Goal: Transaction & Acquisition: Purchase product/service

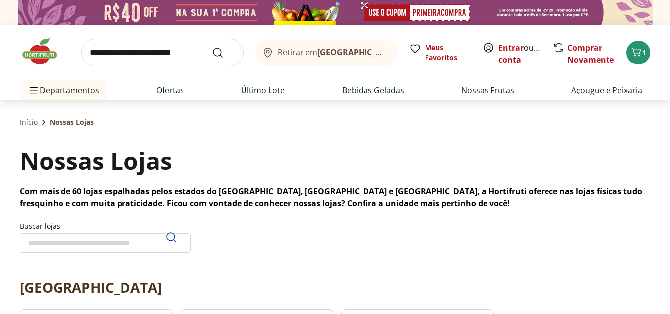
click at [517, 57] on link "Criar conta" at bounding box center [526, 53] width 55 height 23
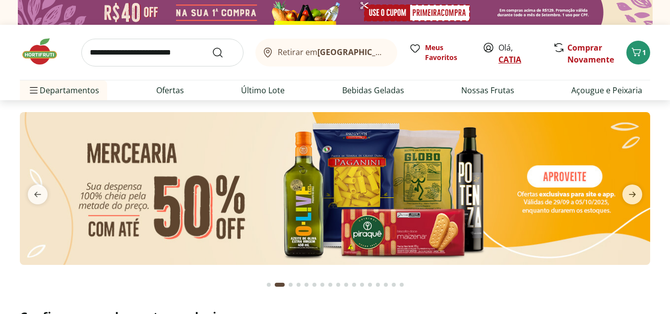
click at [509, 58] on link "CATIA" at bounding box center [510, 59] width 23 height 11
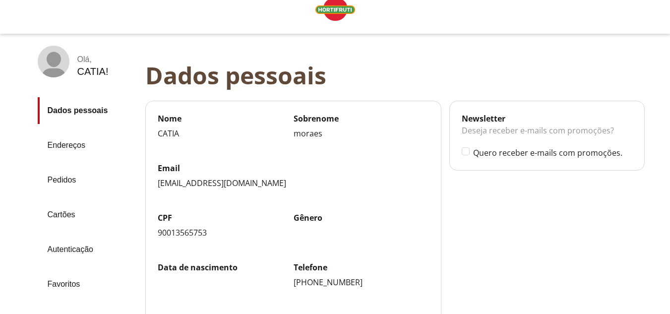
scroll to position [50, 0]
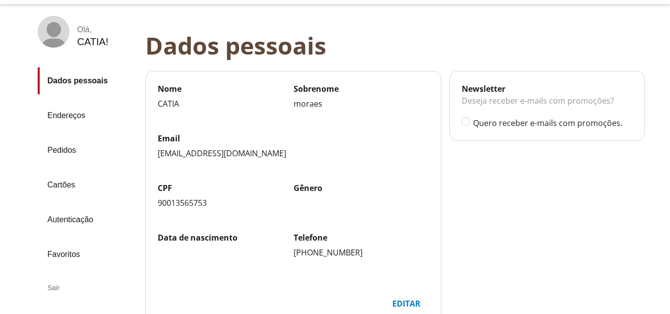
click at [64, 150] on link "Pedidos" at bounding box center [88, 150] width 100 height 27
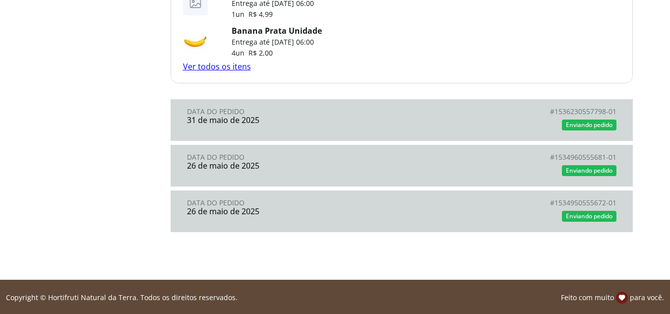
scroll to position [921, 0]
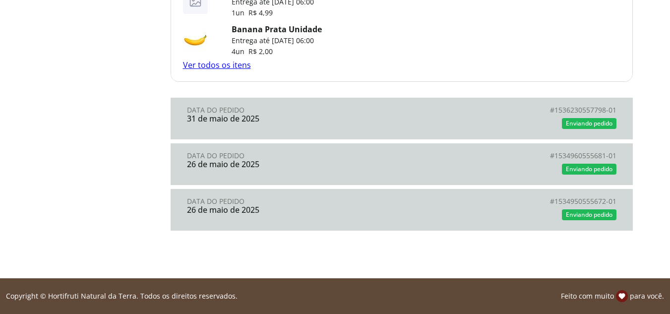
click at [356, 128] on link "Data do Pedido 31 de maio de 2025 # 1536230557798-01 # Enviando pedido" at bounding box center [402, 119] width 463 height 42
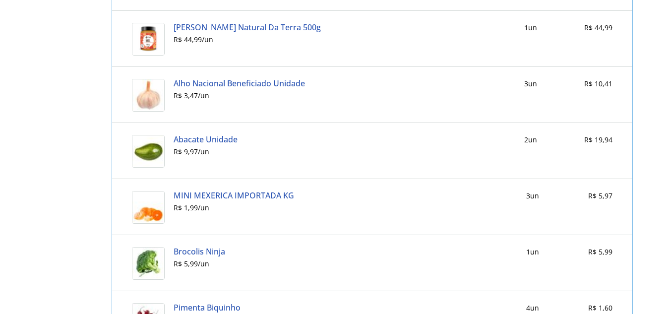
scroll to position [1398, 0]
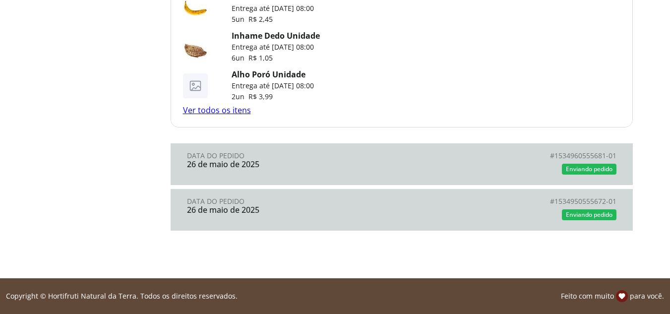
click at [407, 171] on div "Enviando pedido" at bounding box center [509, 169] width 215 height 15
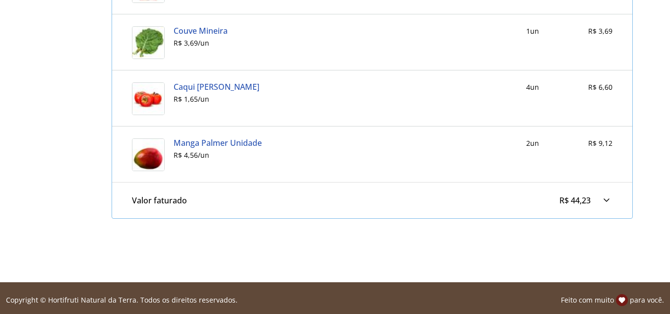
scroll to position [523, 0]
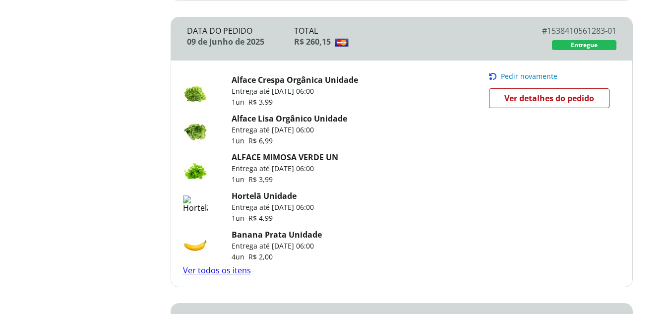
scroll to position [765, 0]
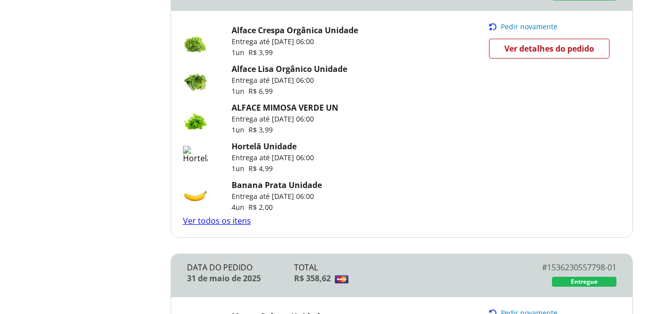
click at [229, 222] on link "Ver todos os itens" at bounding box center [217, 220] width 68 height 11
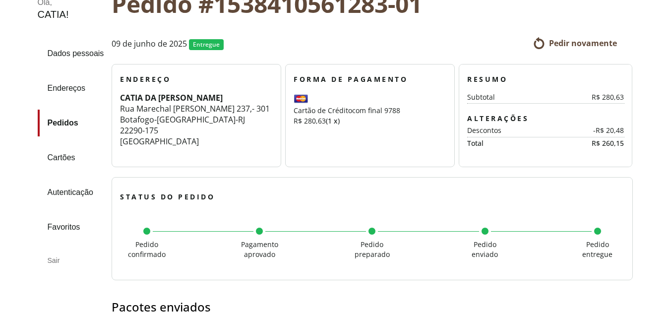
scroll to position [76, 0]
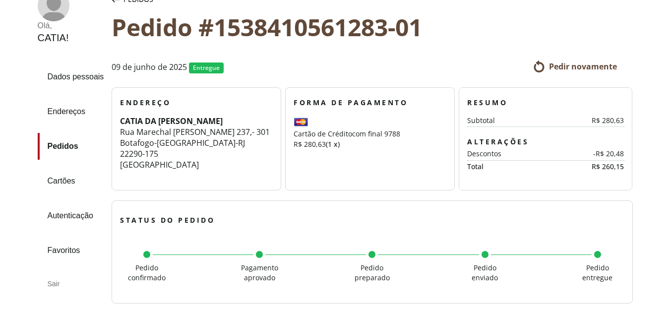
click at [561, 65] on span "Pedir novamente" at bounding box center [583, 66] width 68 height 11
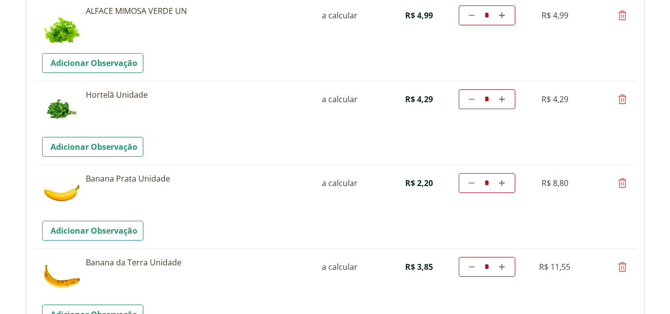
scroll to position [347, 0]
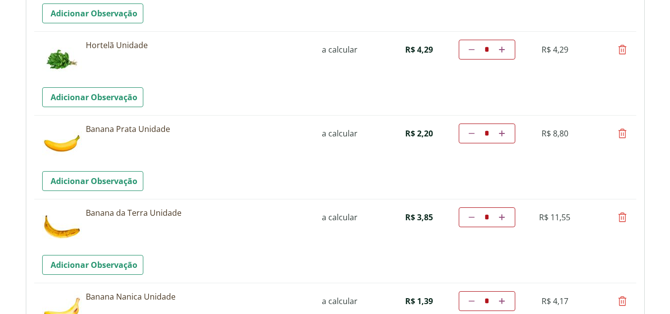
click at [623, 132] on icon at bounding box center [623, 134] width 12 height 12
type input "*"
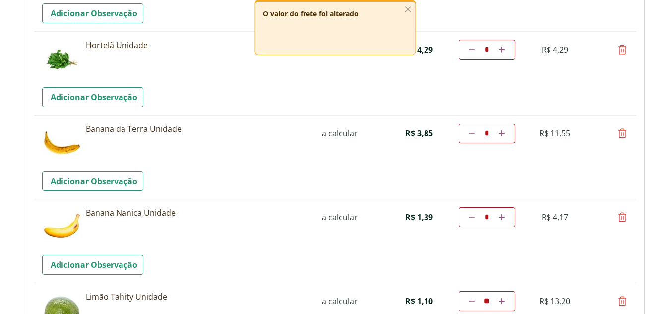
scroll to position [397, 0]
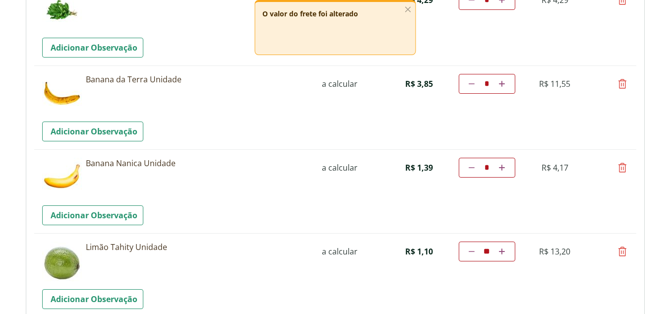
click at [411, 9] on icon "button" at bounding box center [407, 9] width 11 height 11
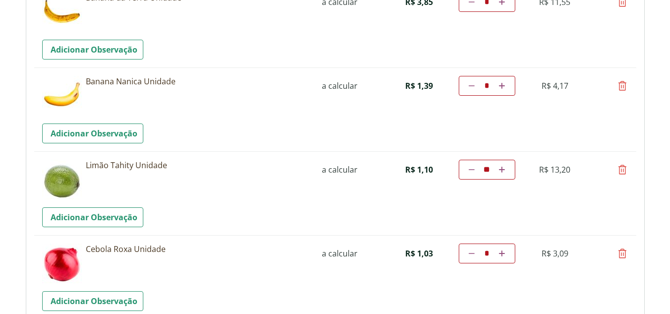
scroll to position [496, 0]
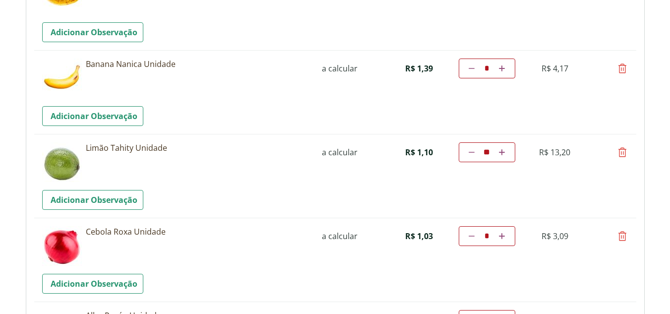
click at [620, 153] on icon at bounding box center [623, 152] width 12 height 12
type input "*"
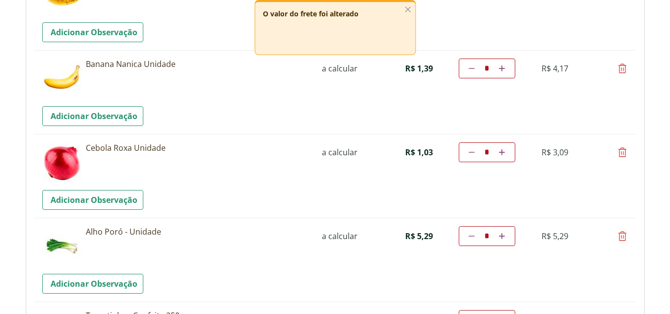
scroll to position [546, 0]
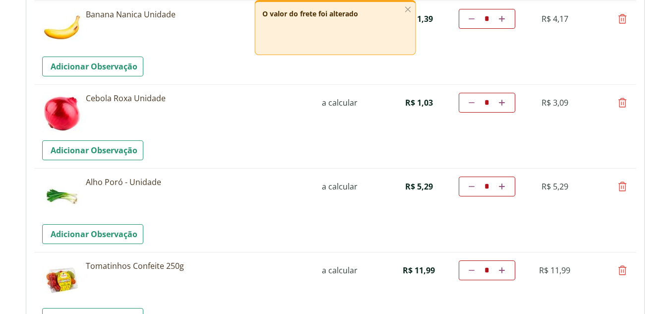
click at [622, 99] on icon at bounding box center [623, 103] width 12 height 12
type input "*"
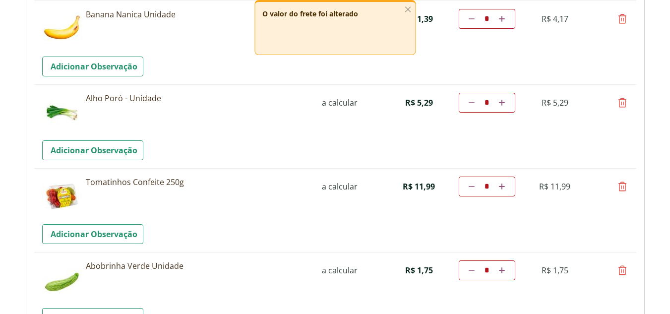
click at [501, 103] on icon at bounding box center [502, 103] width 6 height 6
type input "*"
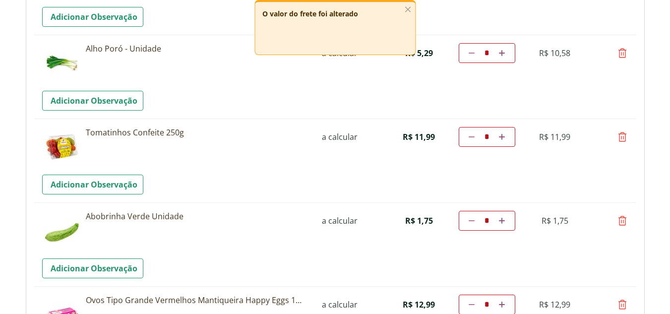
scroll to position [93, 0]
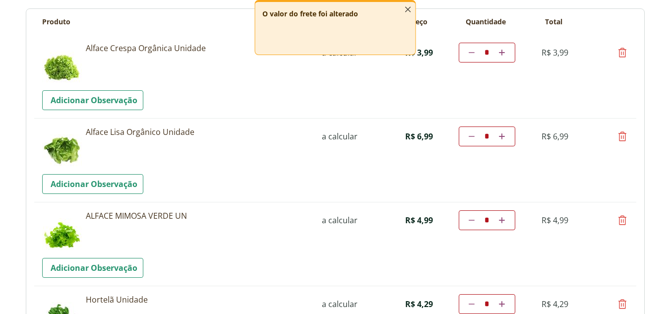
click at [404, 10] on icon "button" at bounding box center [407, 9] width 11 height 11
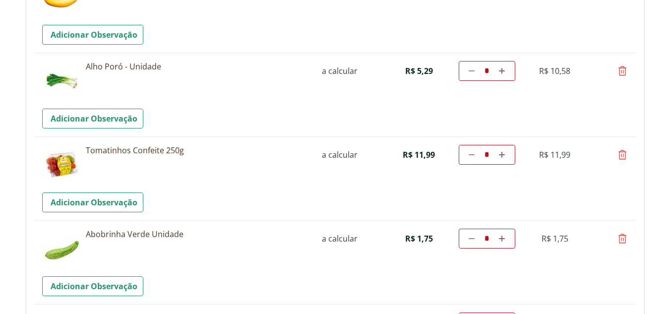
scroll to position [589, 0]
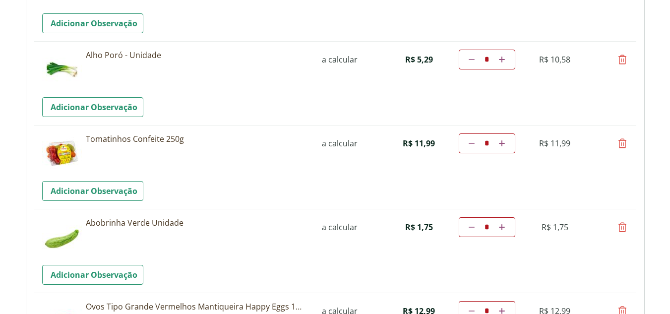
click at [625, 140] on icon at bounding box center [623, 143] width 12 height 12
type input "*"
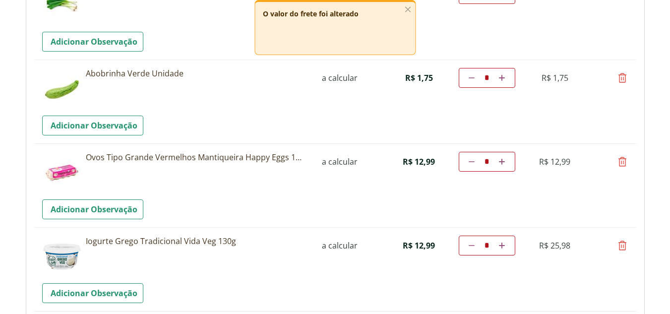
scroll to position [639, 0]
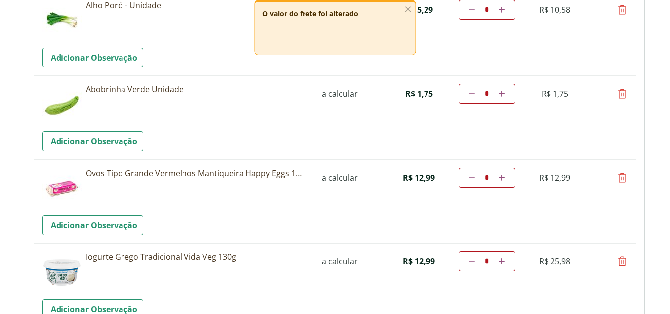
click at [620, 99] on icon at bounding box center [623, 94] width 12 height 12
type input "*"
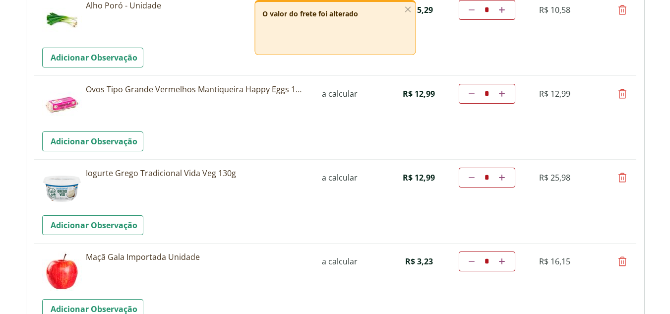
click at [623, 97] on icon at bounding box center [623, 94] width 12 height 12
type input "*"
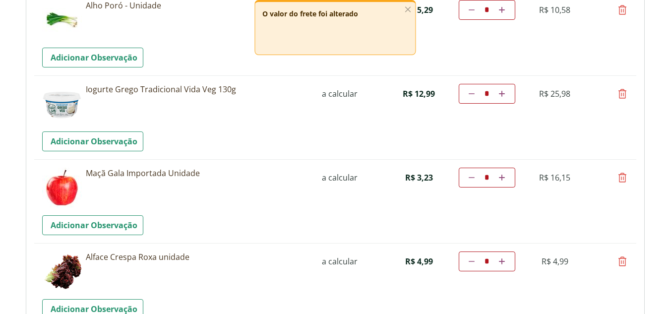
click at [624, 181] on icon at bounding box center [623, 178] width 12 height 12
type input "*"
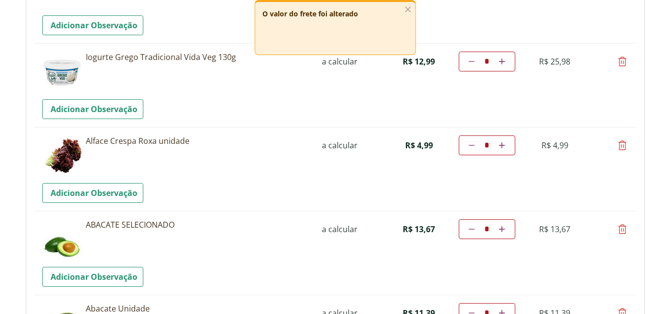
scroll to position [688, 0]
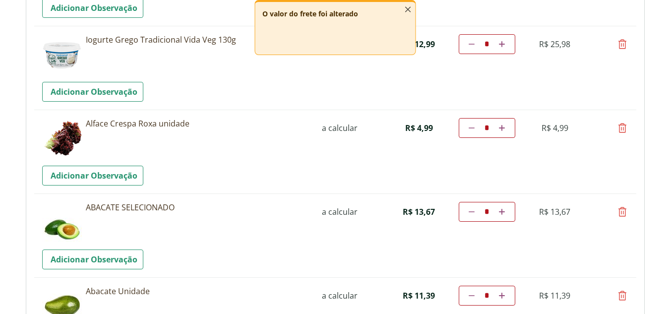
click at [408, 10] on line "button" at bounding box center [407, 9] width 5 height 5
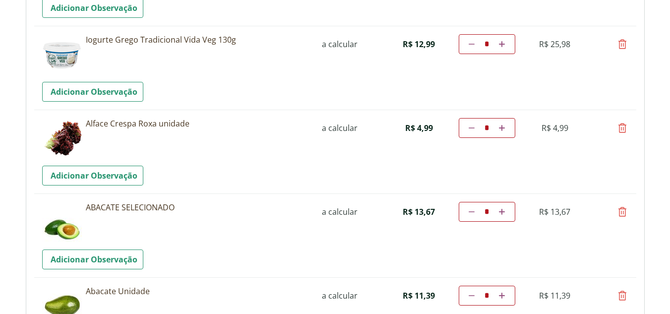
click at [502, 212] on icon at bounding box center [502, 212] width 6 height 6
type input "*"
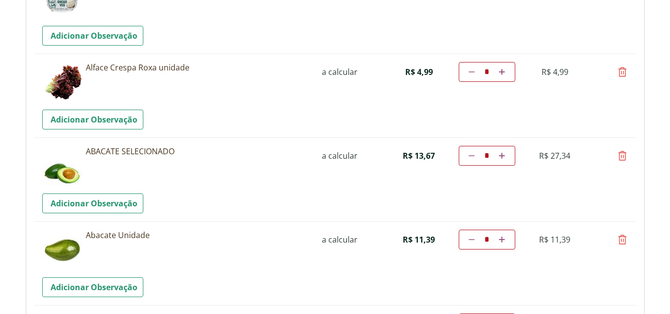
scroll to position [794, 0]
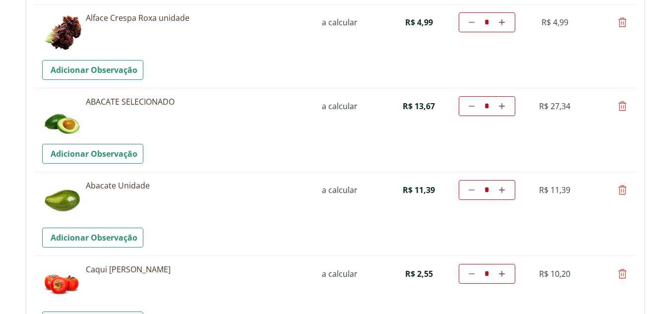
click at [470, 106] on icon at bounding box center [472, 106] width 6 height 6
type input "*"
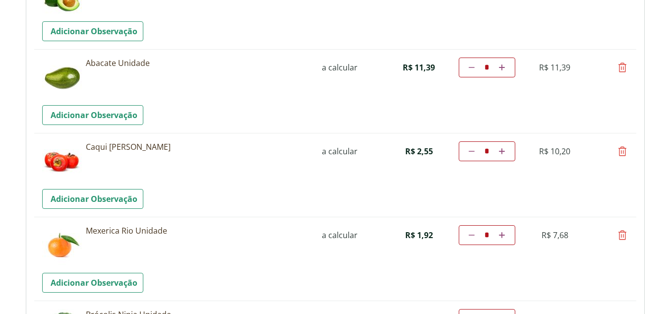
scroll to position [933, 0]
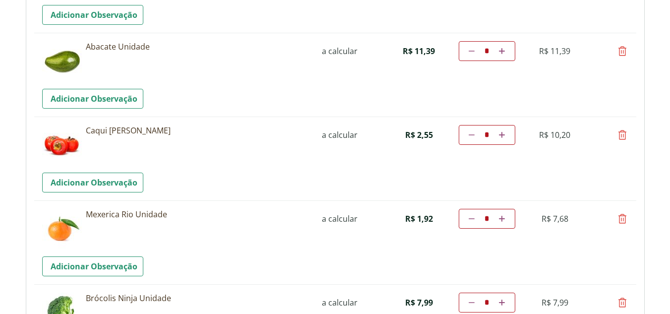
click at [624, 132] on icon at bounding box center [623, 135] width 12 height 12
type input "*"
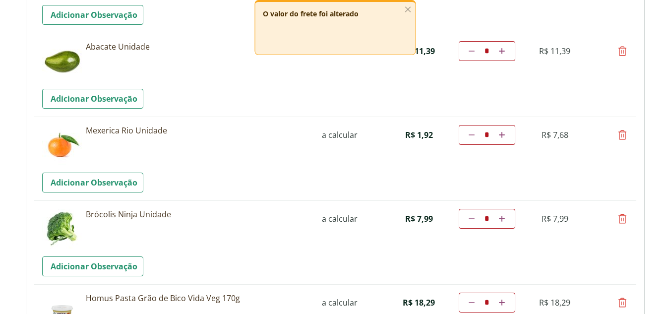
scroll to position [983, 0]
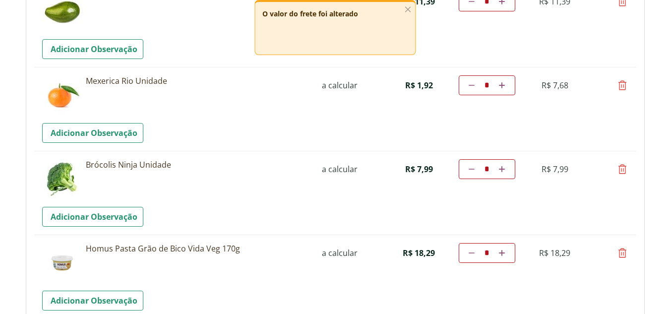
click at [502, 87] on icon at bounding box center [502, 85] width 6 height 6
type input "*"
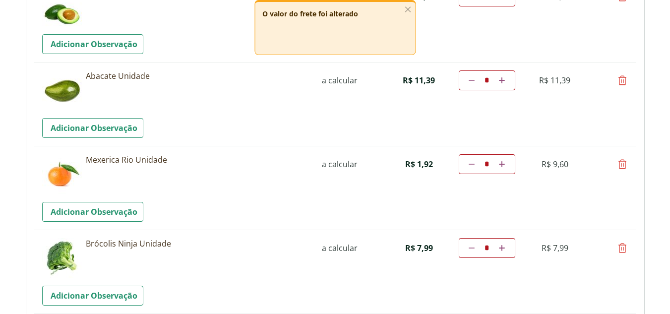
scroll to position [904, 0]
click at [502, 163] on icon at bounding box center [502, 164] width 6 height 6
type input "*"
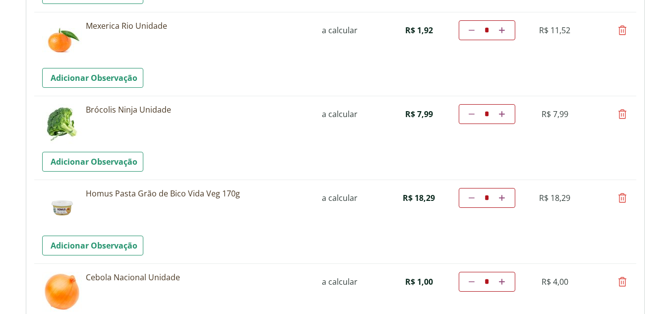
scroll to position [1042, 0]
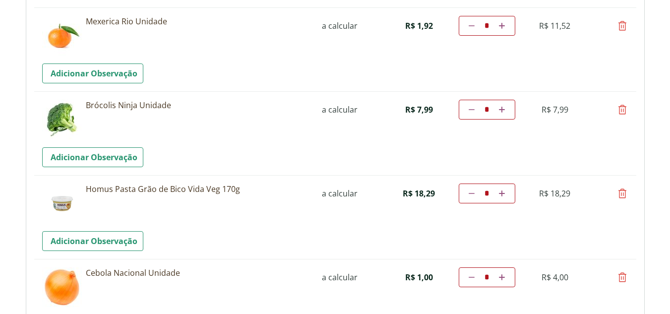
click at [620, 197] on icon at bounding box center [623, 194] width 12 height 12
type input "*"
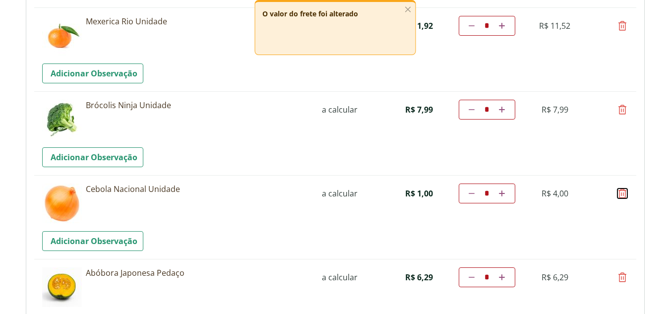
click at [623, 194] on icon at bounding box center [623, 194] width 12 height 12
type input "*"
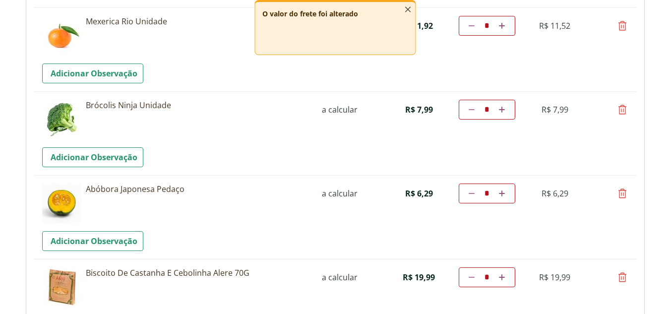
click at [410, 13] on icon "button" at bounding box center [407, 9] width 11 height 11
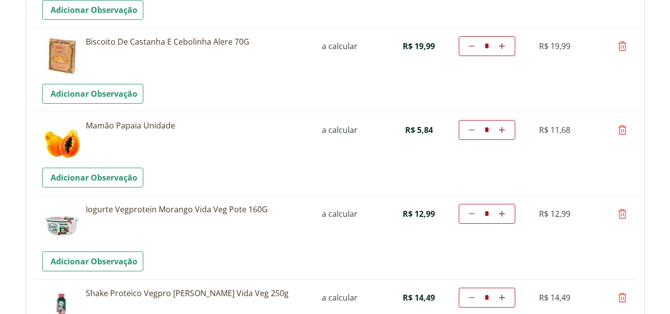
scroll to position [1290, 0]
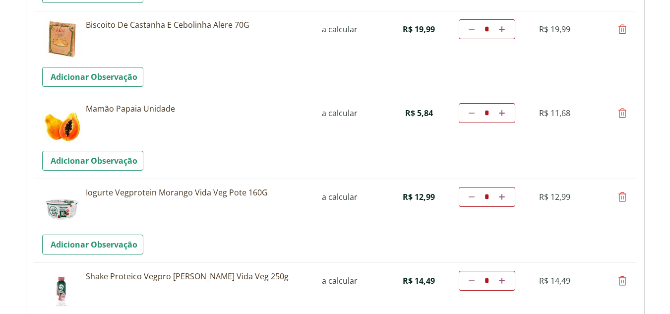
click at [623, 115] on icon at bounding box center [623, 113] width 12 height 12
type input "*"
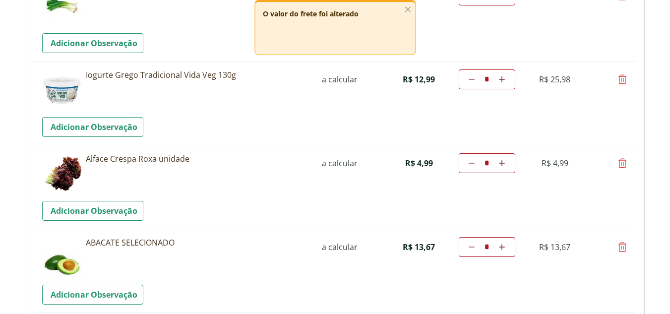
scroll to position [595, 0]
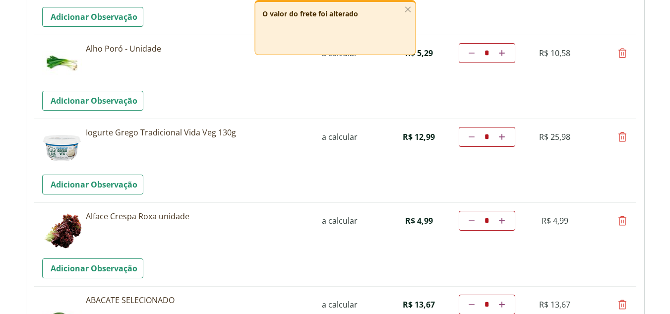
click at [476, 137] on link "Diminuir a quantidade" at bounding box center [471, 137] width 9 height 12
type input "*"
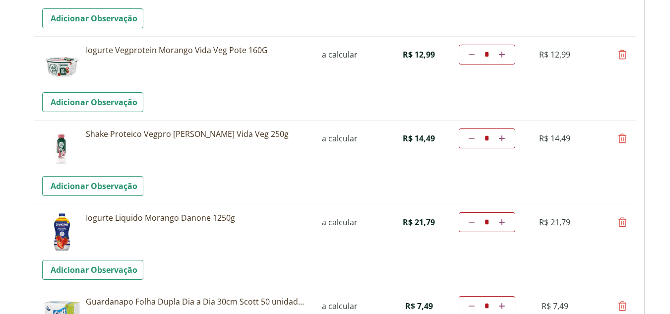
scroll to position [1349, 0]
click at [620, 222] on icon at bounding box center [623, 222] width 12 height 12
type input "*"
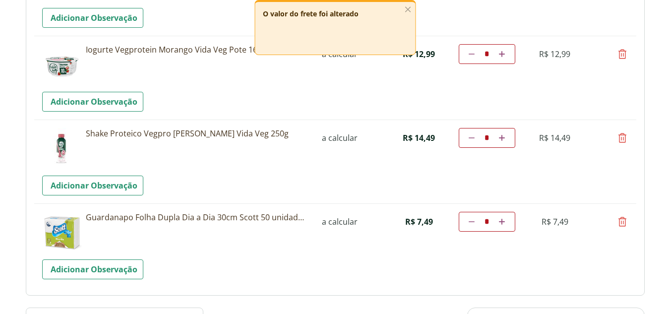
click at [626, 137] on icon at bounding box center [623, 138] width 12 height 12
type input "*"
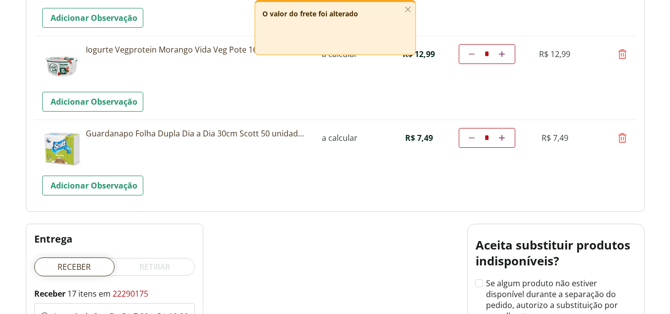
scroll to position [1399, 0]
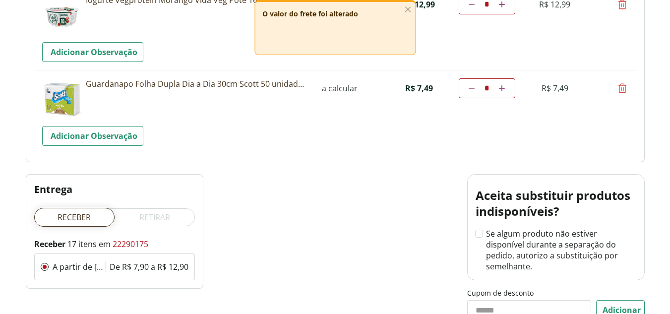
click at [624, 89] on icon at bounding box center [623, 88] width 12 height 12
type input "*"
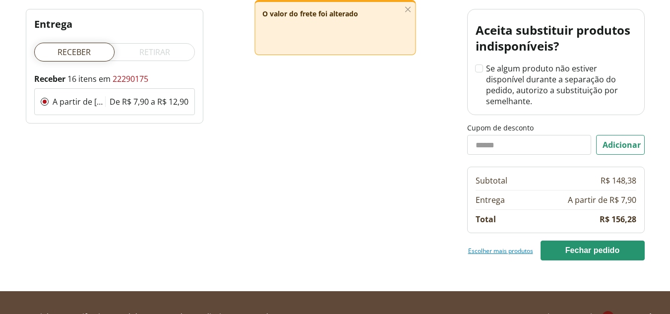
scroll to position [1498, 0]
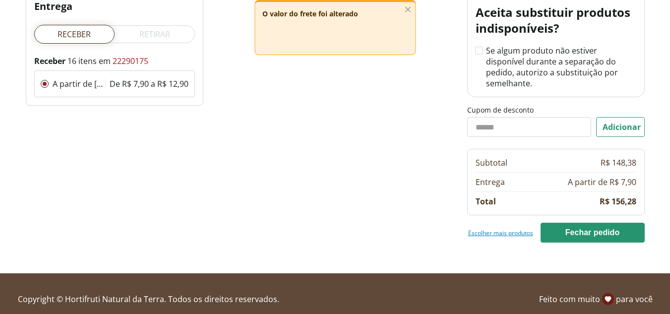
click at [508, 229] on link "Escolher mais produtos" at bounding box center [500, 233] width 65 height 8
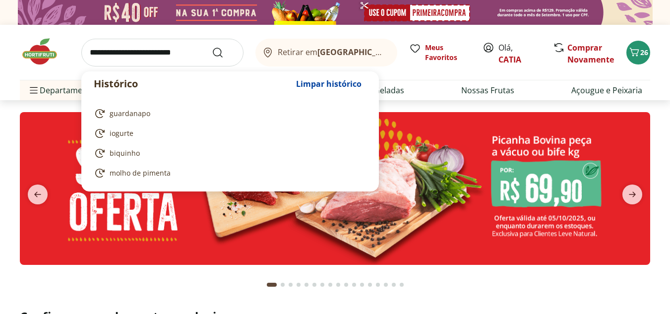
click at [186, 48] on input "search" at bounding box center [162, 53] width 162 height 28
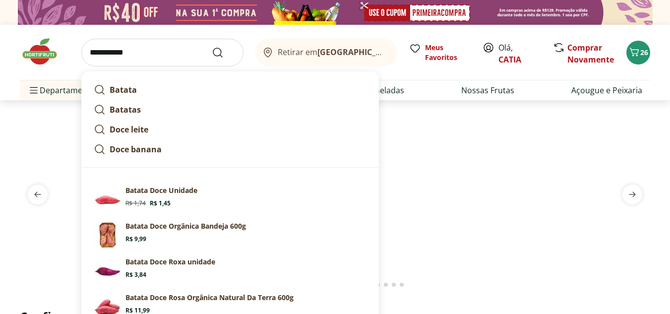
type input "**********"
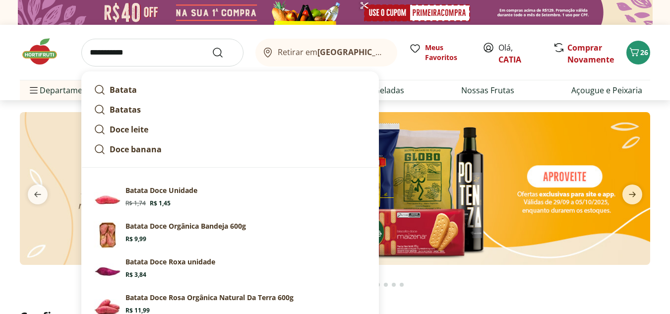
click at [212, 47] on button "Submit Search" at bounding box center [224, 53] width 24 height 12
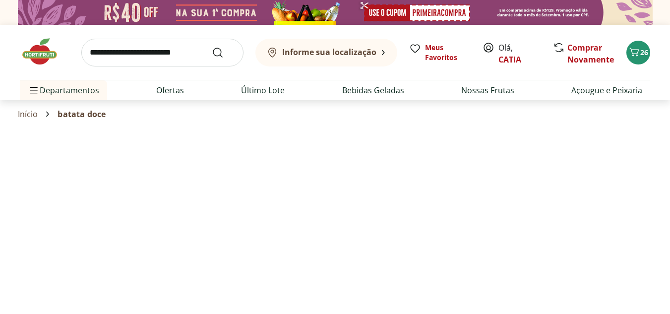
select select "**********"
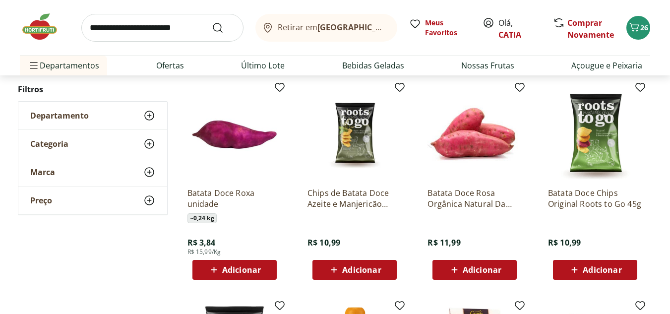
scroll to position [347, 0]
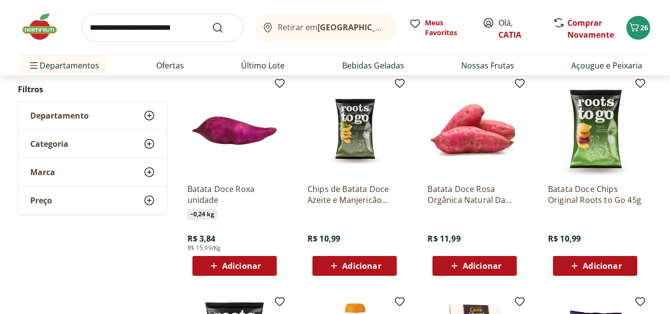
click at [235, 270] on span "Adicionar" at bounding box center [241, 266] width 39 height 8
click at [267, 266] on icon at bounding box center [262, 266] width 12 height 12
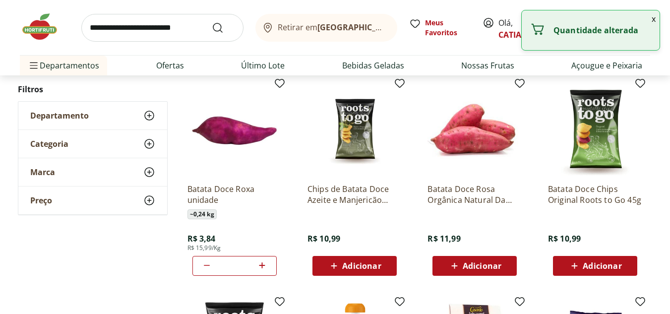
click at [267, 265] on icon at bounding box center [262, 266] width 12 height 12
type input "*"
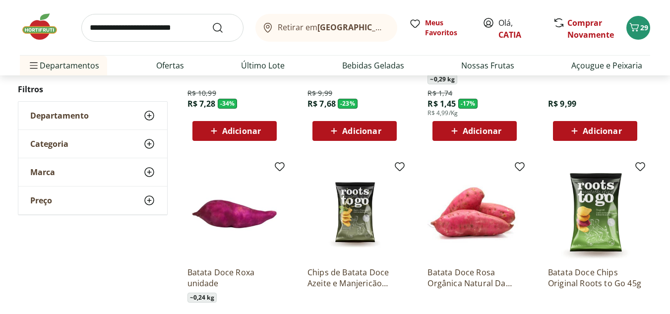
scroll to position [248, 0]
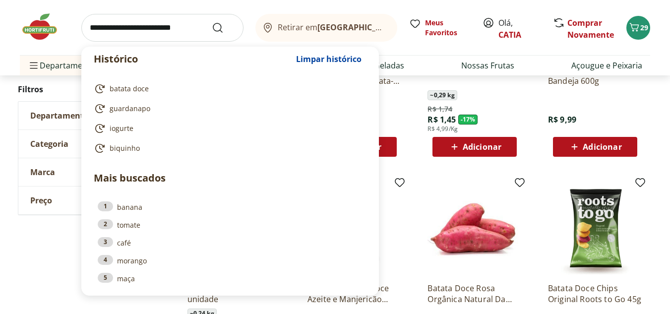
click at [193, 38] on input "search" at bounding box center [162, 28] width 162 height 28
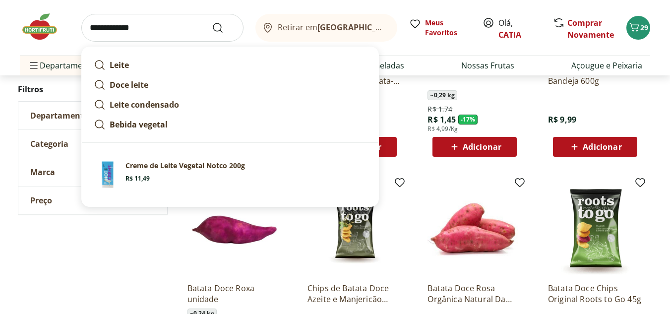
type input "**********"
click at [212, 22] on button "Submit Search" at bounding box center [224, 28] width 24 height 12
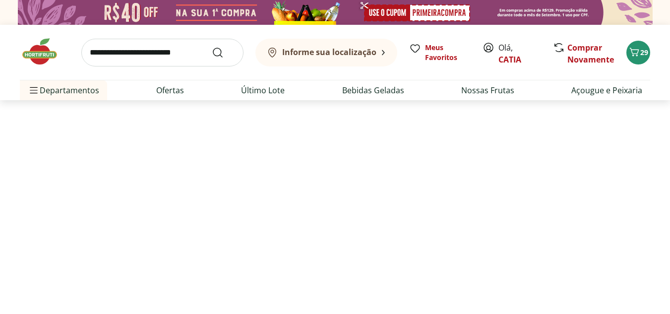
select select "**********"
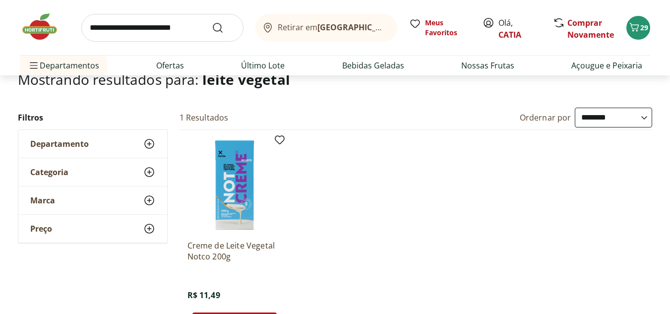
scroll to position [50, 0]
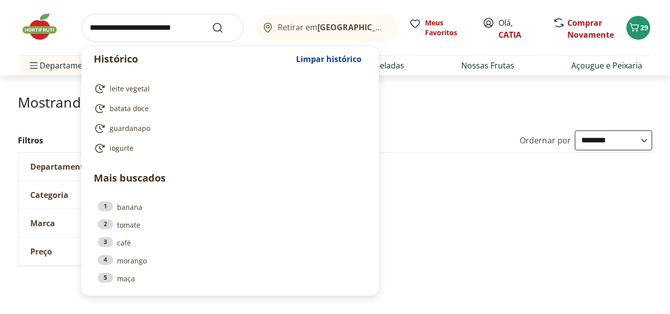
click at [168, 29] on input "search" at bounding box center [162, 28] width 162 height 28
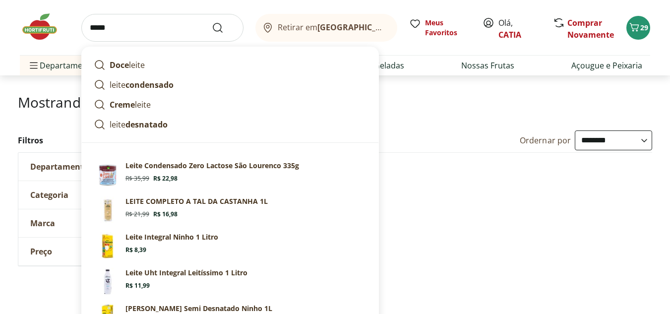
type input "*****"
click at [212, 22] on button "Submit Search" at bounding box center [224, 28] width 24 height 12
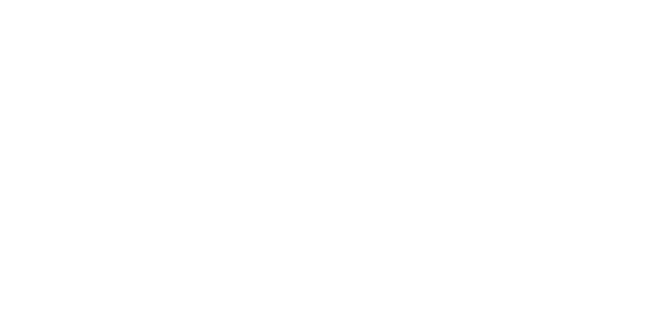
select select "**********"
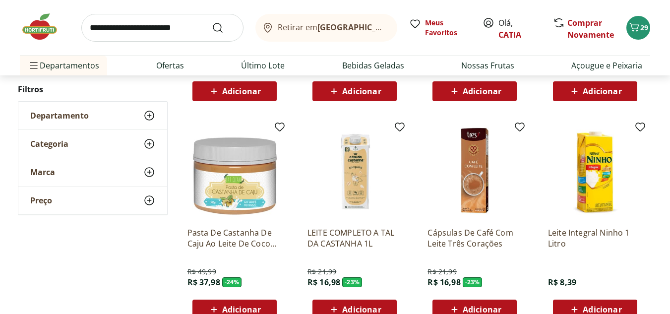
scroll to position [546, 0]
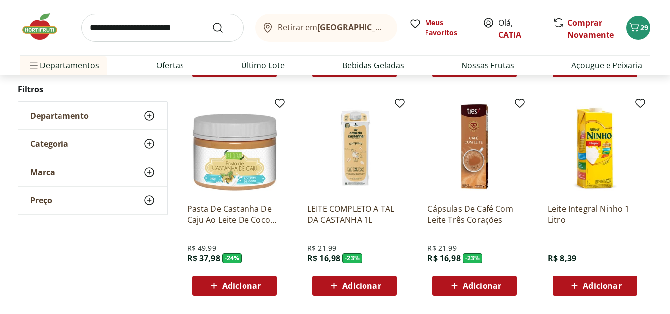
click at [343, 282] on span "Adicionar" at bounding box center [361, 286] width 39 height 8
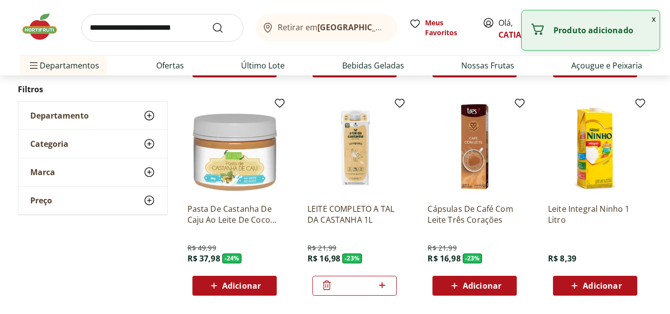
click at [385, 288] on icon at bounding box center [382, 285] width 12 height 12
type input "*"
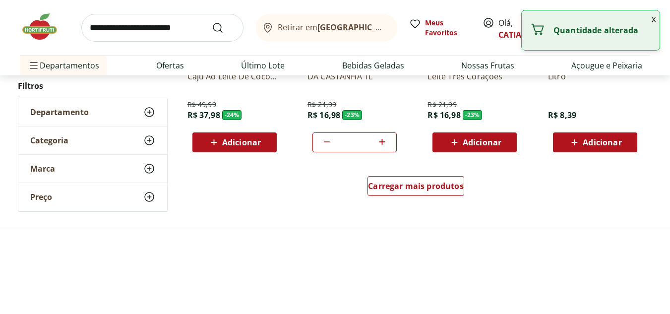
scroll to position [695, 0]
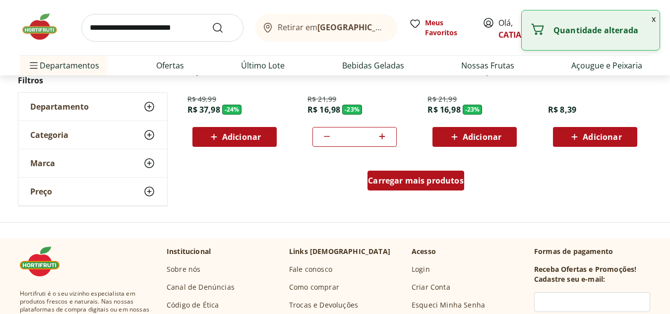
click at [400, 185] on span "Carregar mais produtos" at bounding box center [416, 181] width 96 height 8
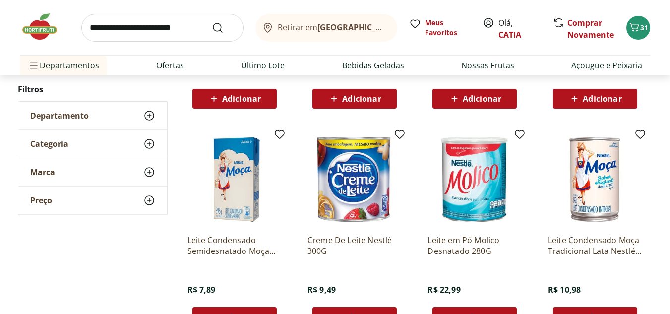
scroll to position [943, 0]
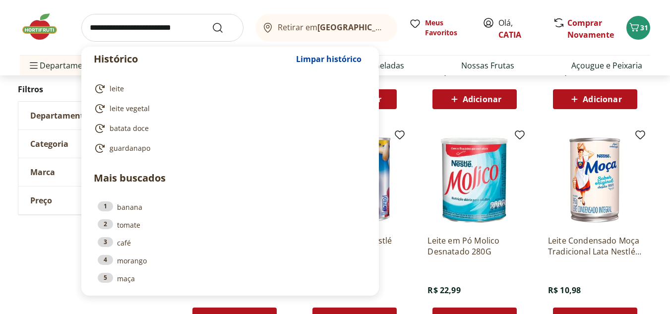
click at [190, 30] on input "search" at bounding box center [162, 28] width 162 height 28
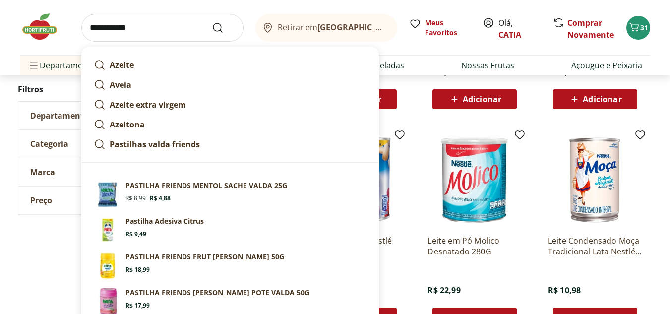
type input "**********"
click at [212, 22] on button "Submit Search" at bounding box center [224, 28] width 24 height 12
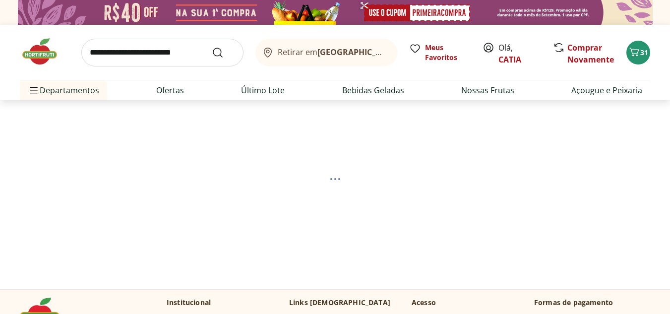
select select "**********"
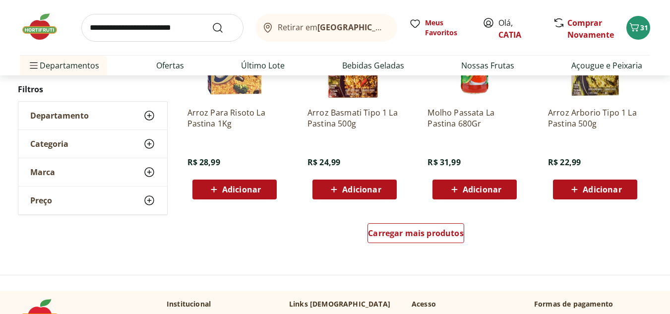
scroll to position [595, 0]
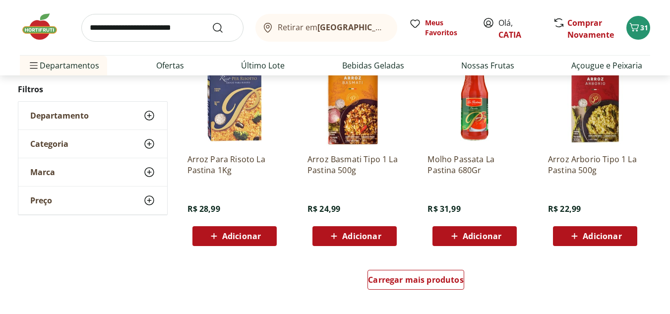
click at [160, 24] on input "search" at bounding box center [162, 28] width 162 height 28
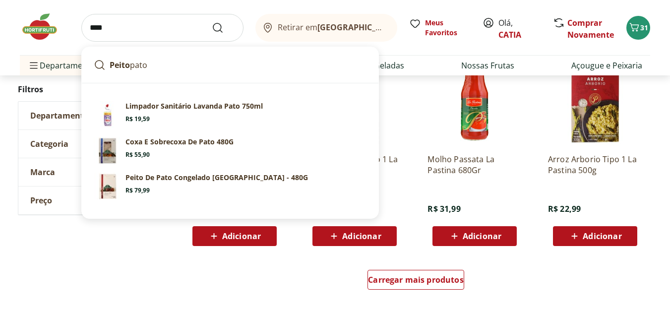
type input "****"
click at [212, 22] on button "Submit Search" at bounding box center [224, 28] width 24 height 12
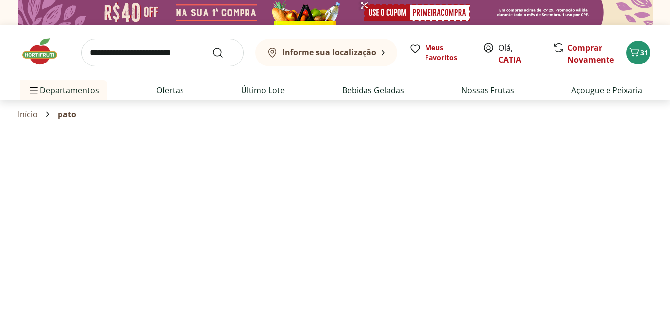
select select "**********"
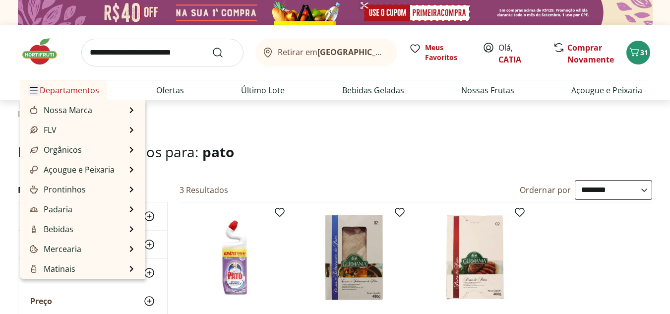
click at [36, 89] on icon "Menu" at bounding box center [34, 90] width 8 height 8
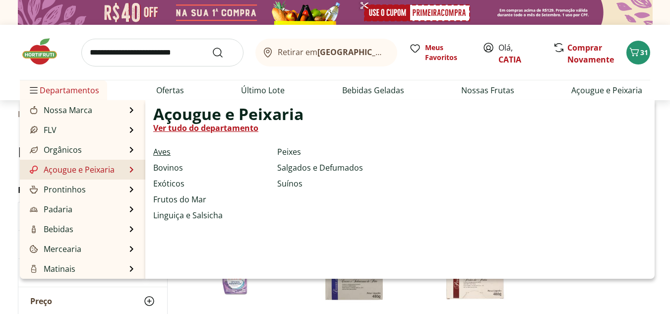
click at [155, 155] on link "Aves" at bounding box center [161, 152] width 17 height 12
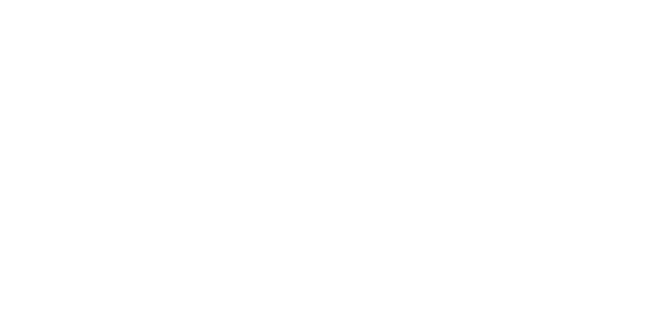
select select "**********"
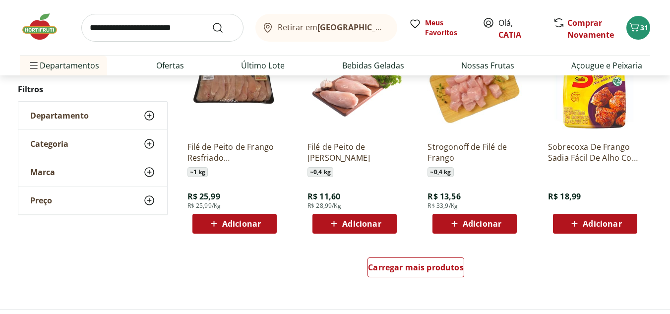
scroll to position [595, 0]
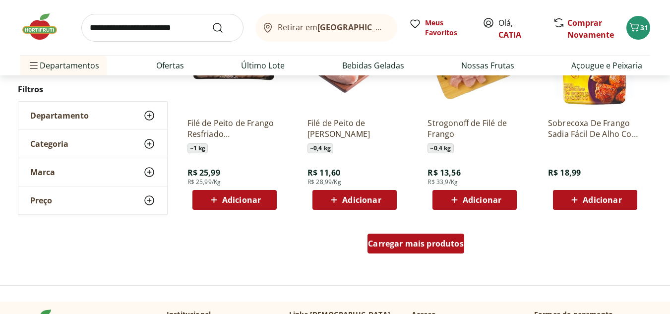
click at [417, 247] on span "Carregar mais produtos" at bounding box center [416, 244] width 96 height 8
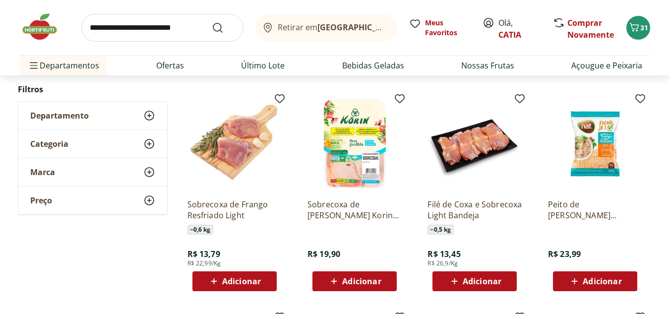
scroll to position [992, 0]
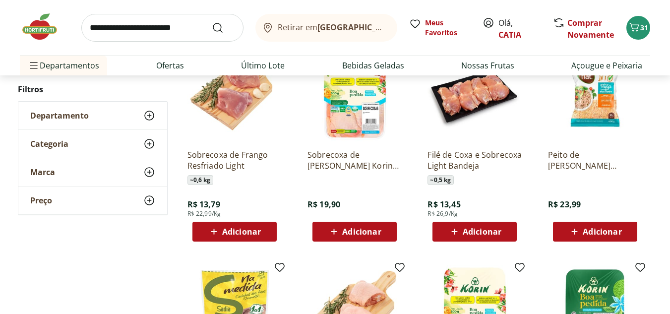
click at [463, 234] on span "Adicionar" at bounding box center [482, 232] width 39 height 8
click at [505, 233] on icon at bounding box center [503, 231] width 12 height 12
type input "*"
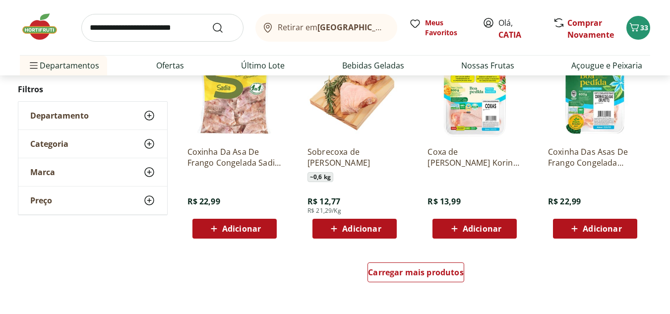
scroll to position [1191, 0]
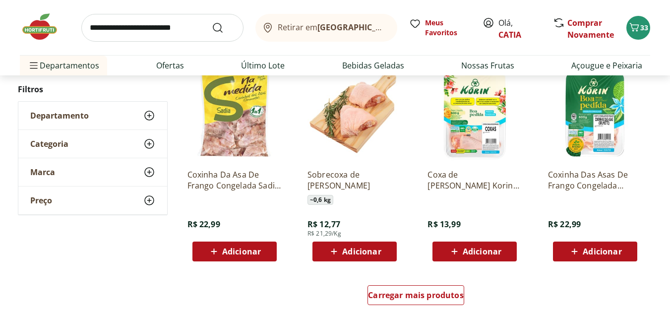
click at [176, 36] on input "search" at bounding box center [162, 28] width 162 height 28
type input "****"
click at [212, 22] on button "Submit Search" at bounding box center [224, 28] width 24 height 12
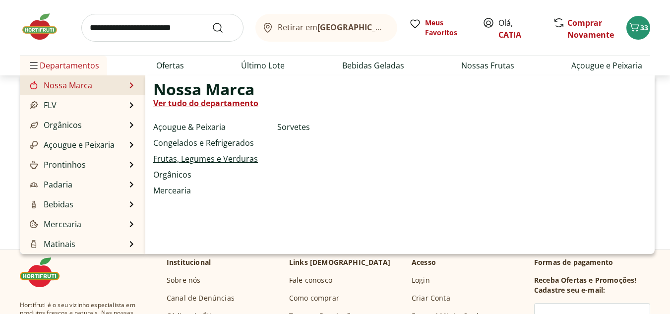
click at [196, 157] on link "Frutas, Legumes e Verduras" at bounding box center [205, 159] width 105 height 12
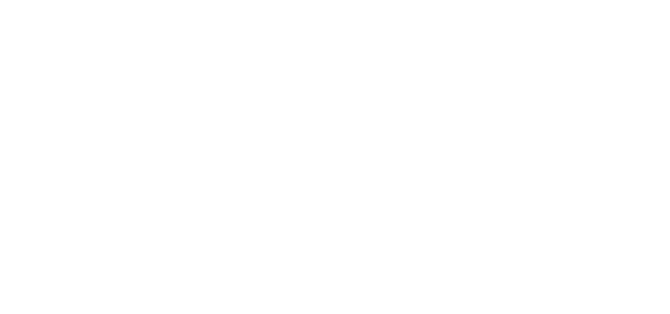
select select "**********"
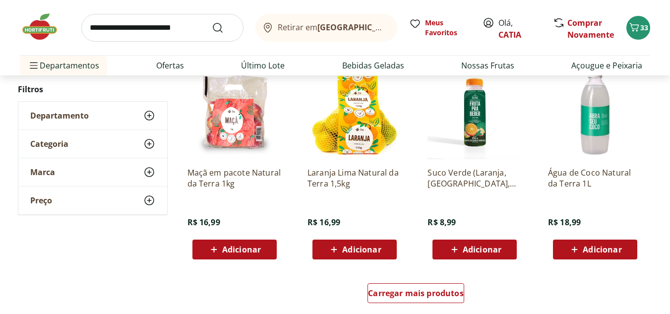
scroll to position [595, 0]
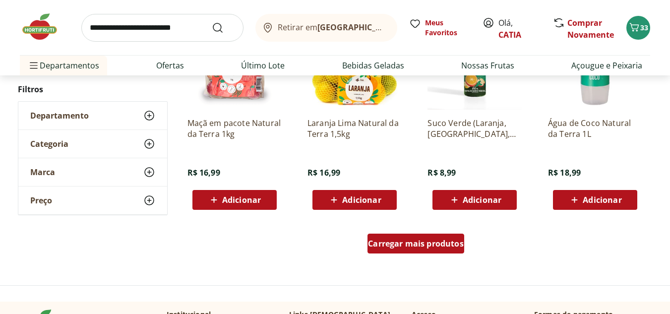
click at [407, 252] on div "Carregar mais produtos" at bounding box center [416, 244] width 97 height 20
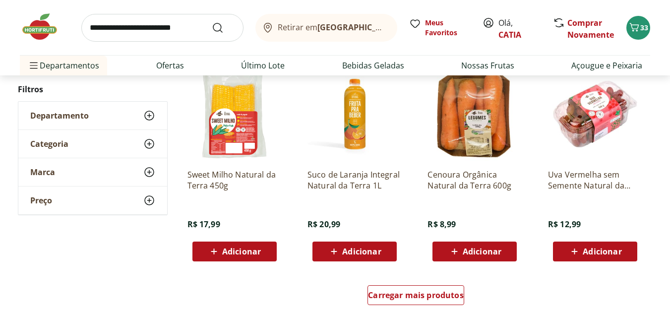
scroll to position [1241, 0]
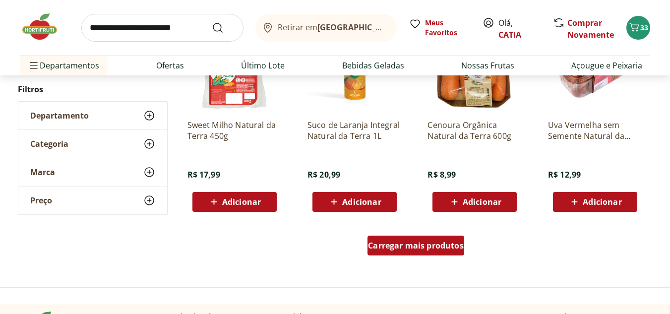
click at [405, 244] on span "Carregar mais produtos" at bounding box center [416, 246] width 96 height 8
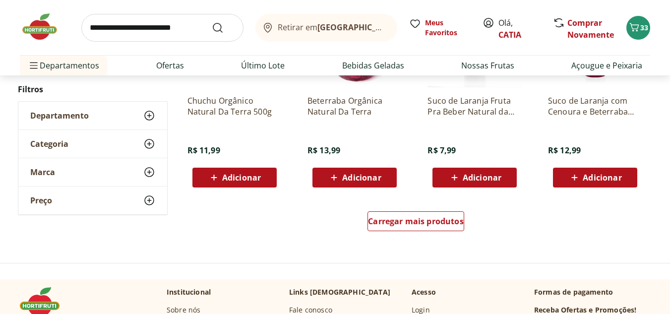
scroll to position [1935, 0]
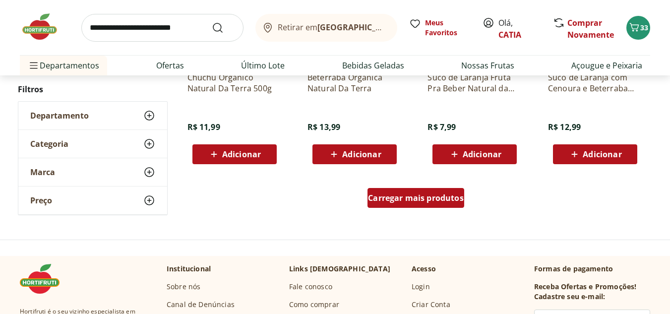
click at [411, 202] on span "Carregar mais produtos" at bounding box center [416, 198] width 96 height 8
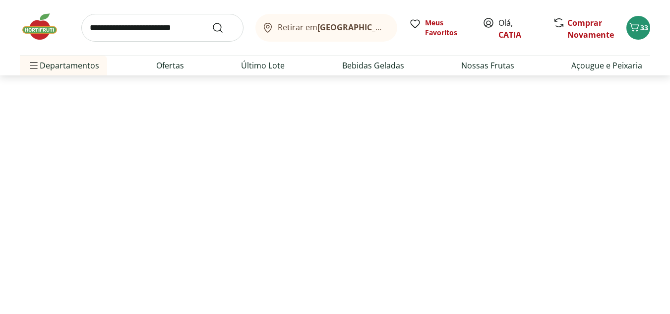
scroll to position [95, 0]
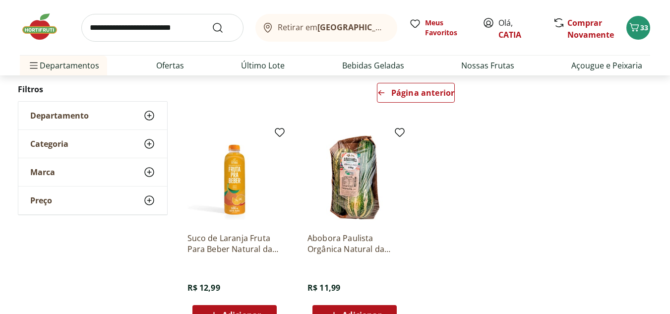
click at [133, 119] on div "Departamento" at bounding box center [92, 116] width 149 height 28
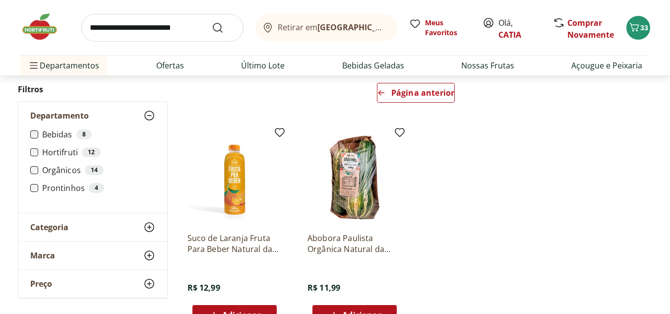
click at [57, 149] on label "Hortifruti 12" at bounding box center [98, 152] width 113 height 10
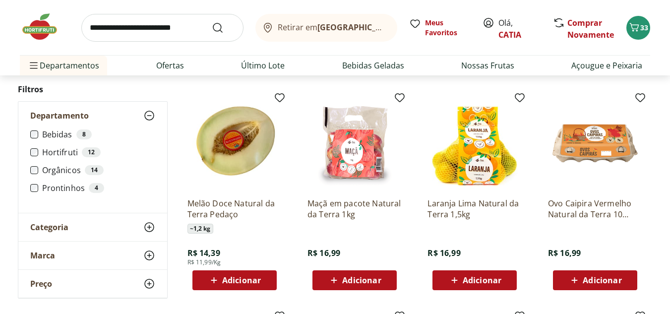
scroll to position [343, 0]
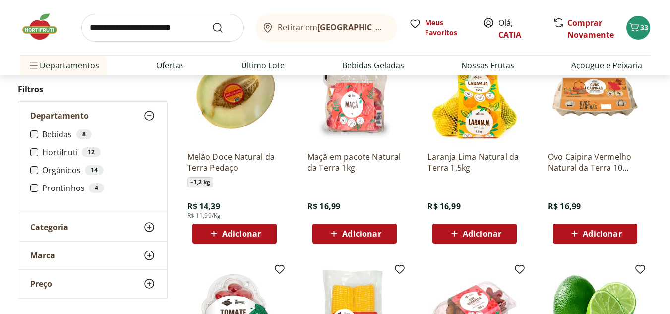
click at [235, 231] on span "Adicionar" at bounding box center [241, 234] width 39 height 8
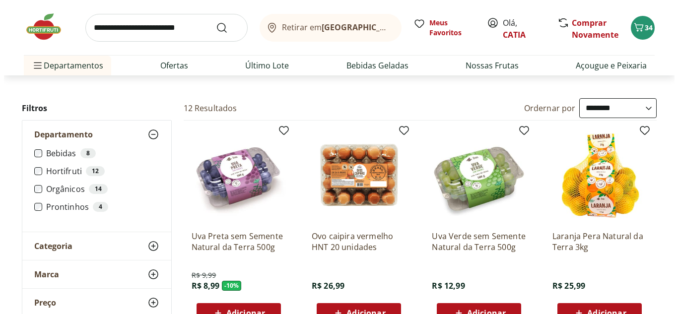
scroll to position [0, 0]
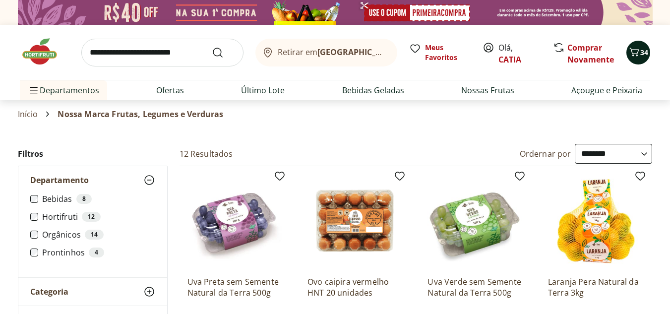
click at [633, 60] on button "34" at bounding box center [639, 53] width 24 height 24
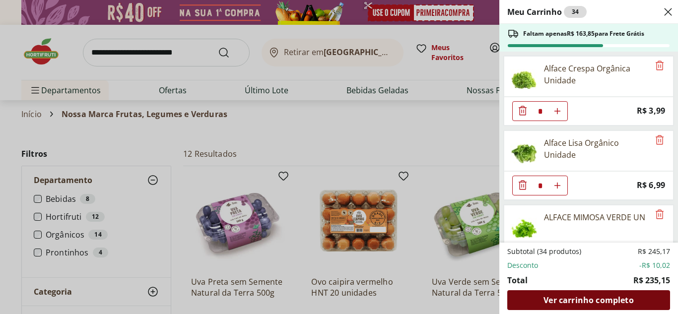
click at [554, 298] on span "Ver carrinho completo" at bounding box center [588, 300] width 90 height 8
